Goal: Transaction & Acquisition: Book appointment/travel/reservation

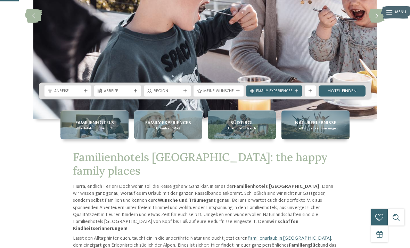
scroll to position [117, 0]
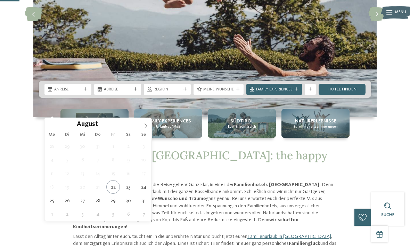
click at [149, 124] on span at bounding box center [146, 124] width 12 height 12
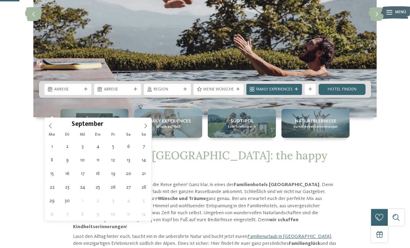
type div "01.09.2025"
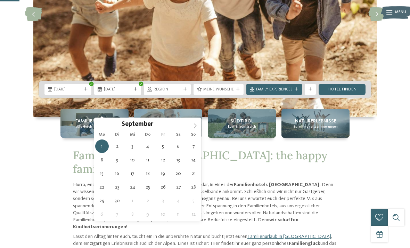
type div "05.09.2025"
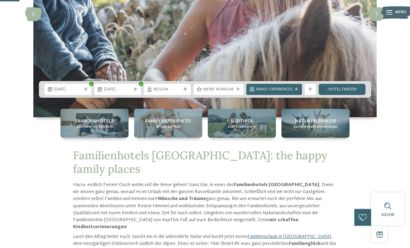
click at [188, 91] on div at bounding box center [186, 89] width 6 height 3
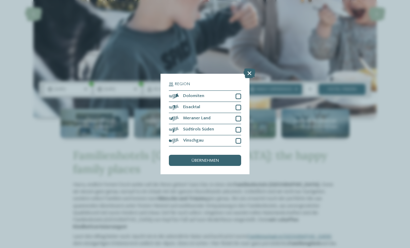
click at [238, 138] on div at bounding box center [239, 141] width 6 height 6
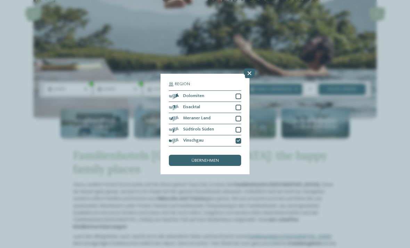
click at [241, 116] on div at bounding box center [239, 119] width 6 height 6
click at [241, 105] on div at bounding box center [239, 108] width 6 height 6
click at [241, 94] on div at bounding box center [239, 97] width 6 height 6
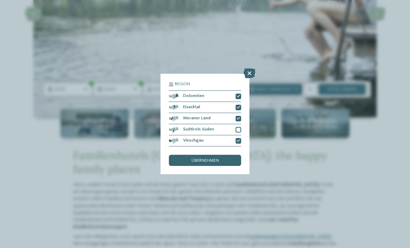
click at [230, 155] on div "übernehmen" at bounding box center [205, 160] width 72 height 11
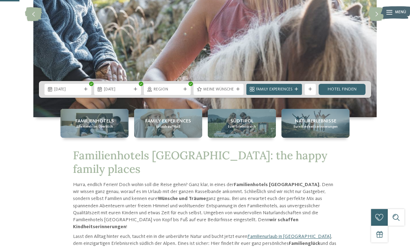
click at [296, 95] on div "Family Experiences" at bounding box center [274, 89] width 56 height 11
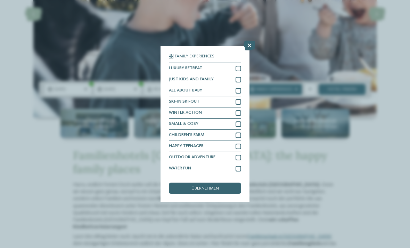
click at [249, 41] on icon at bounding box center [250, 46] width 12 height 10
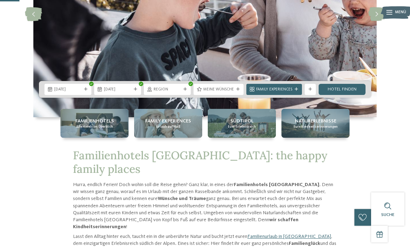
click at [354, 95] on link "Hotel finden" at bounding box center [342, 89] width 47 height 11
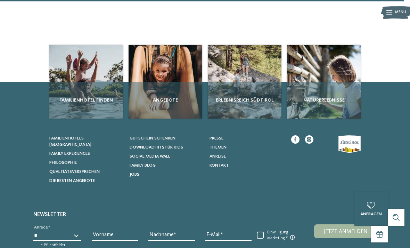
scroll to position [1749, 0]
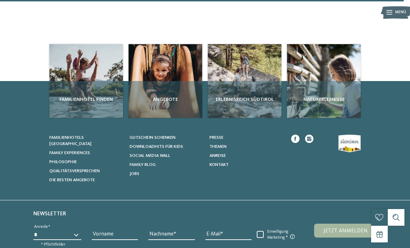
click at [175, 81] on div "Angebote" at bounding box center [166, 99] width 74 height 37
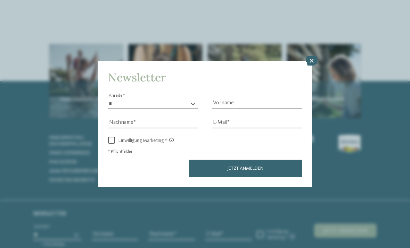
scroll to position [0, 0]
